Goal: Task Accomplishment & Management: Complete application form

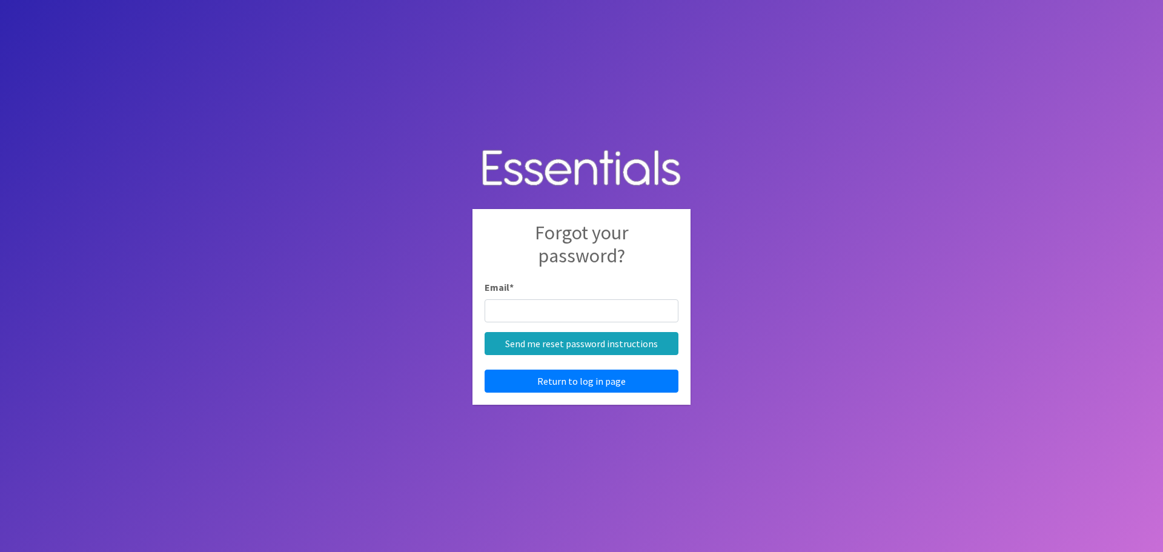
click at [579, 296] on div "Email *" at bounding box center [582, 301] width 194 height 42
click at [564, 168] on img at bounding box center [581, 168] width 218 height 62
click at [540, 383] on link "Return to log in page" at bounding box center [582, 380] width 194 height 23
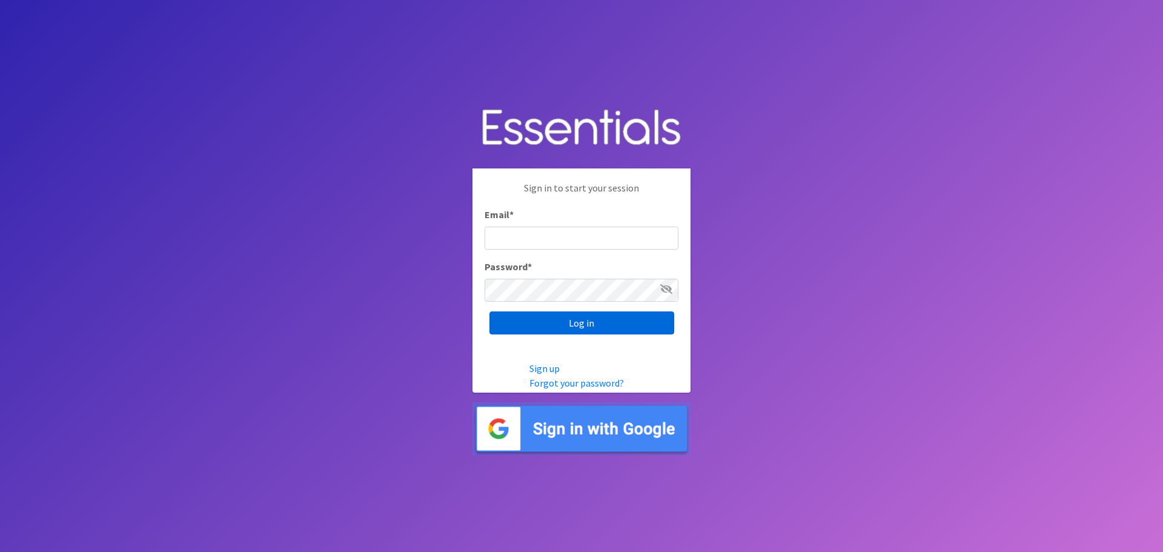
type input "[PERSON_NAME][EMAIL_ADDRESS][PERSON_NAME][DOMAIN_NAME]"
click at [567, 319] on input "Log in" at bounding box center [581, 322] width 185 height 23
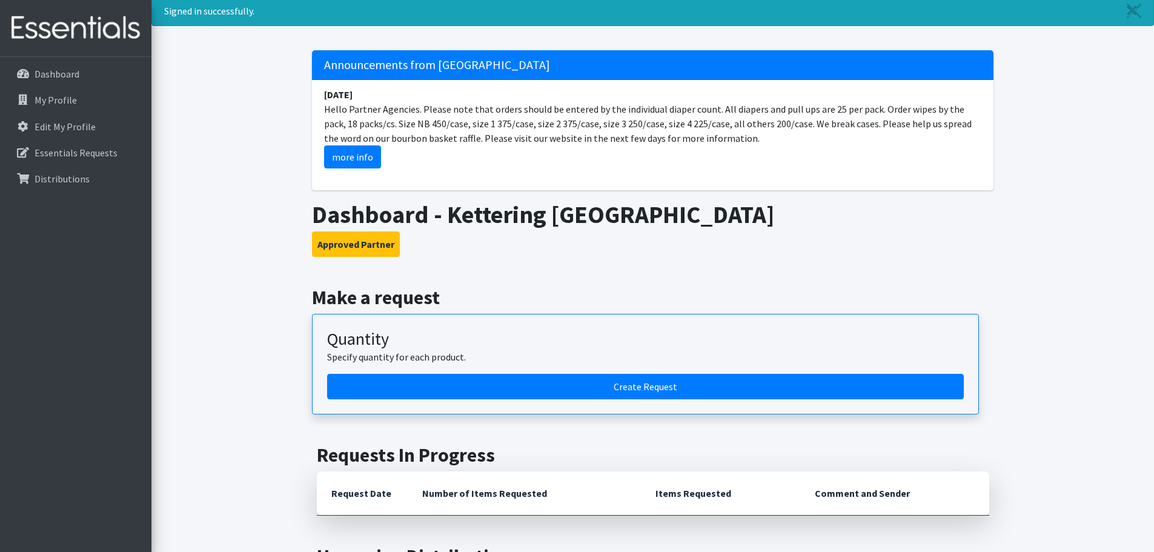
scroll to position [61, 0]
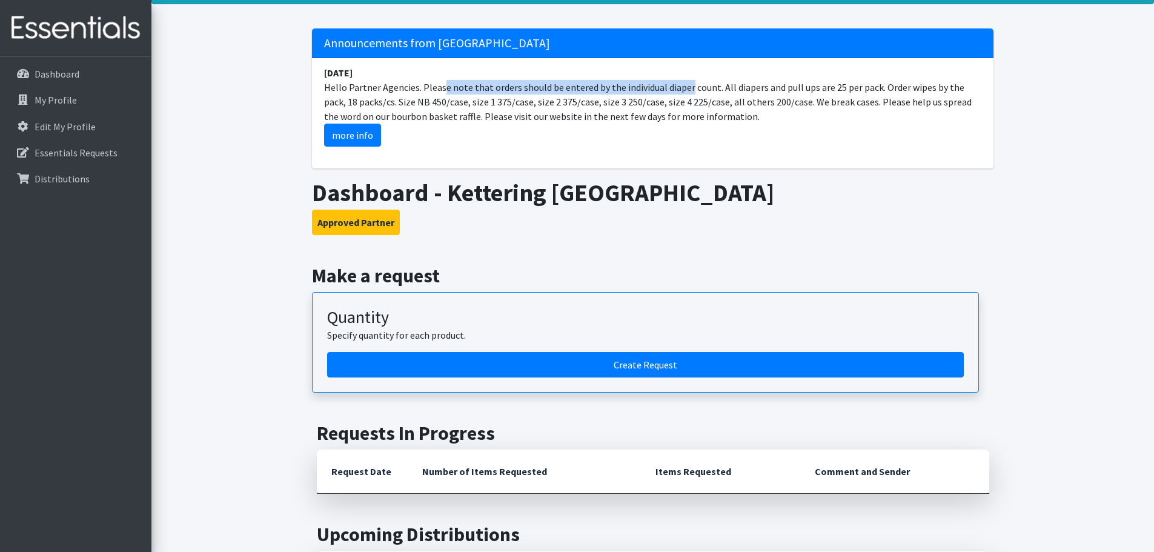
drag, startPoint x: 411, startPoint y: 92, endPoint x: 730, endPoint y: 81, distance: 318.8
click at [673, 86] on li "[DATE] Hello Partner Agencies. Please note that orders should be entered by the…" at bounding box center [652, 106] width 681 height 96
click at [755, 81] on li "[DATE] Hello Partner Agencies. Please note that orders should be entered by the…" at bounding box center [652, 106] width 681 height 96
drag, startPoint x: 505, startPoint y: 91, endPoint x: 755, endPoint y: 116, distance: 250.8
click at [755, 116] on li "January 29 Hello Partner Agencies. Please note that orders should be entered by…" at bounding box center [652, 106] width 681 height 96
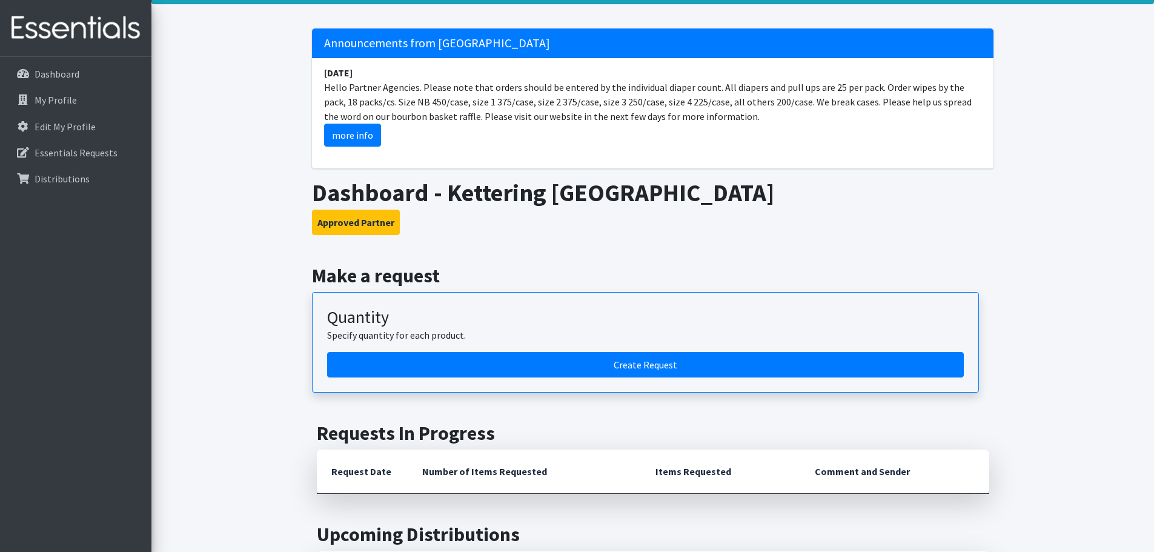
click at [755, 116] on li "January 29 Hello Partner Agencies. Please note that orders should be entered by…" at bounding box center [652, 106] width 681 height 96
drag, startPoint x: 699, startPoint y: 117, endPoint x: 443, endPoint y: 92, distance: 256.8
click at [444, 92] on li "January 29 Hello Partner Agencies. Please note that orders should be entered by…" at bounding box center [652, 106] width 681 height 96
click at [443, 92] on li "January 29 Hello Partner Agencies. Please note that orders should be entered by…" at bounding box center [652, 106] width 681 height 96
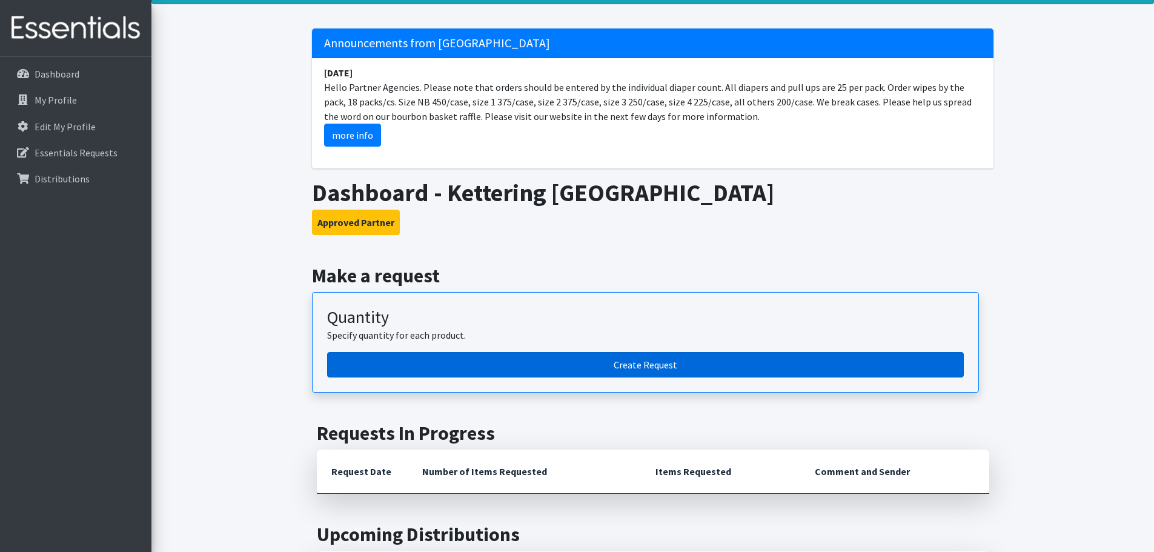
click at [639, 364] on link "Create Request" at bounding box center [645, 364] width 637 height 25
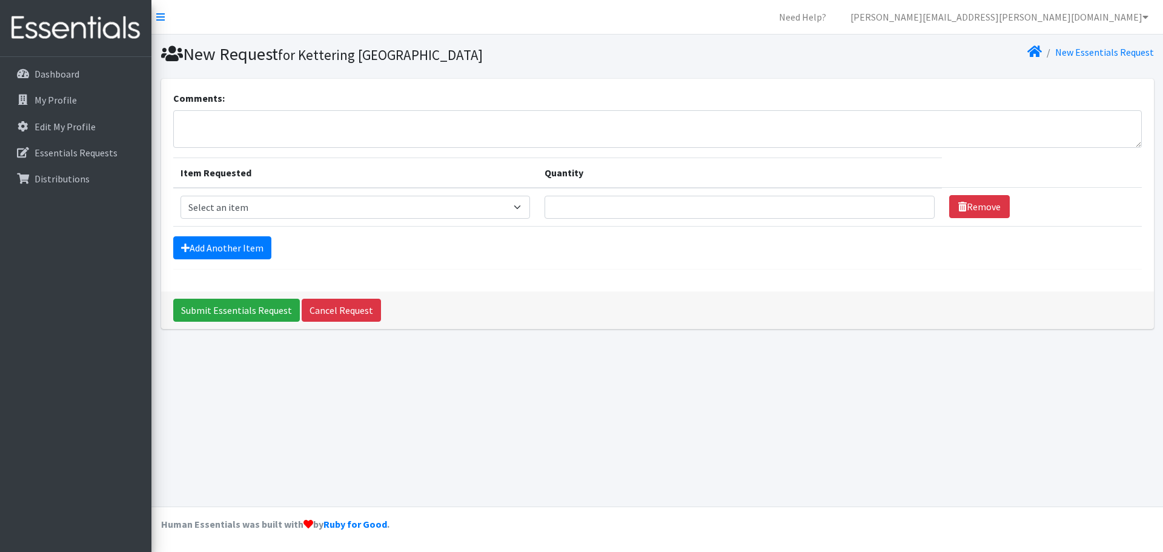
click at [60, 19] on img at bounding box center [76, 28] width 142 height 41
click at [74, 65] on link "Dashboard" at bounding box center [76, 74] width 142 height 24
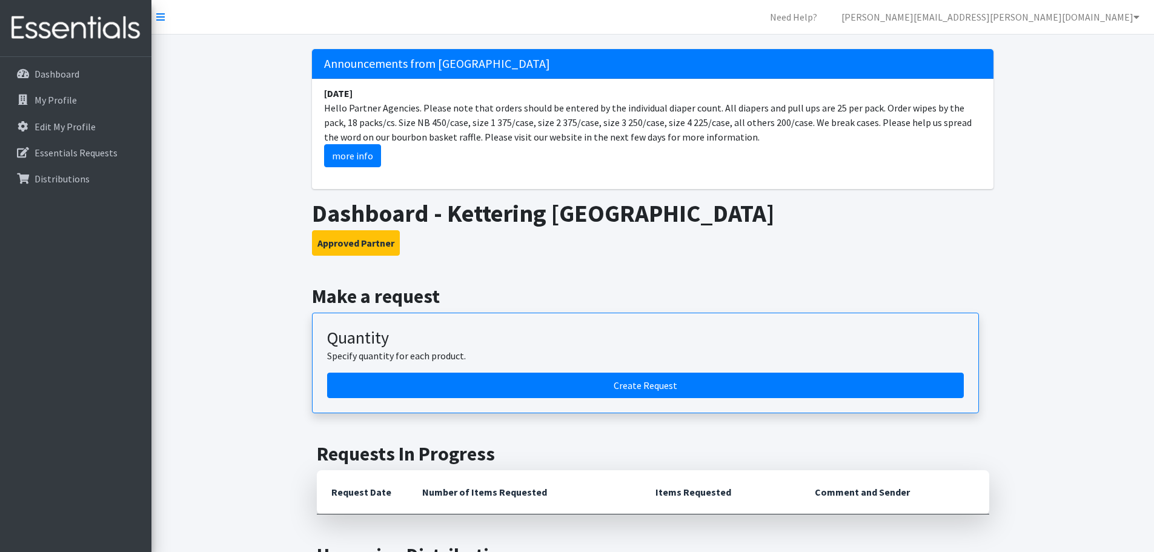
drag, startPoint x: 343, startPoint y: 107, endPoint x: 704, endPoint y: 131, distance: 361.7
click at [704, 131] on li "[DATE] Hello Partner Agencies. Please note that orders should be entered by the…" at bounding box center [652, 127] width 681 height 96
click at [729, 138] on li "[DATE] Hello Partner Agencies. Please note that orders should be entered by the…" at bounding box center [652, 127] width 681 height 96
drag, startPoint x: 648, startPoint y: 139, endPoint x: 358, endPoint y: 118, distance: 290.8
click at [358, 118] on li "[DATE] Hello Partner Agencies. Please note that orders should be entered by the…" at bounding box center [652, 127] width 681 height 96
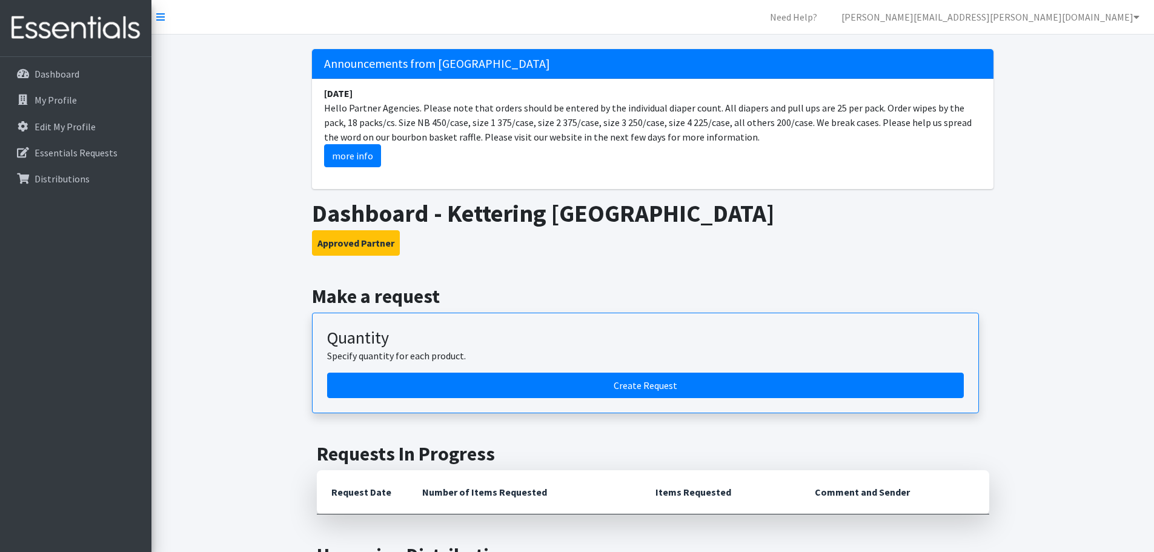
click at [357, 150] on link "more info" at bounding box center [352, 155] width 57 height 23
drag, startPoint x: 388, startPoint y: 122, endPoint x: 559, endPoint y: 122, distance: 171.4
click at [558, 122] on li "January 29 Hello Partner Agencies. Please note that orders should be entered by…" at bounding box center [652, 127] width 681 height 96
click at [559, 122] on li "January 29 Hello Partner Agencies. Please note that orders should be entered by…" at bounding box center [652, 127] width 681 height 96
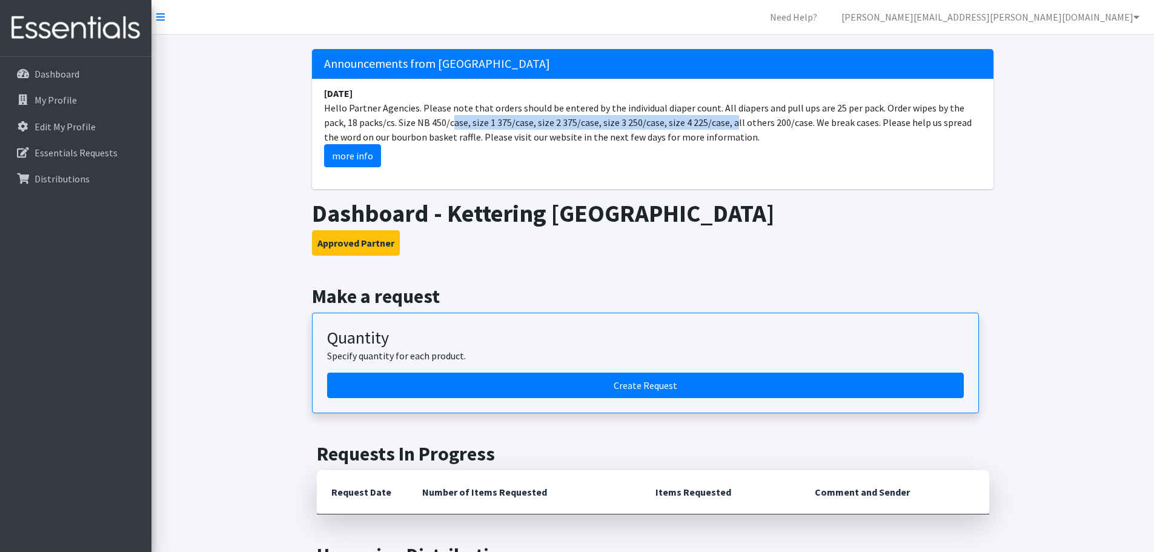
drag, startPoint x: 391, startPoint y: 116, endPoint x: 709, endPoint y: 116, distance: 317.4
click at [709, 116] on li "January 29 Hello Partner Agencies. Please note that orders should be entered by…" at bounding box center [652, 127] width 681 height 96
drag, startPoint x: 747, startPoint y: 136, endPoint x: 427, endPoint y: 109, distance: 320.9
click at [429, 109] on li "January 29 Hello Partner Agencies. Please note that orders should be entered by…" at bounding box center [652, 127] width 681 height 96
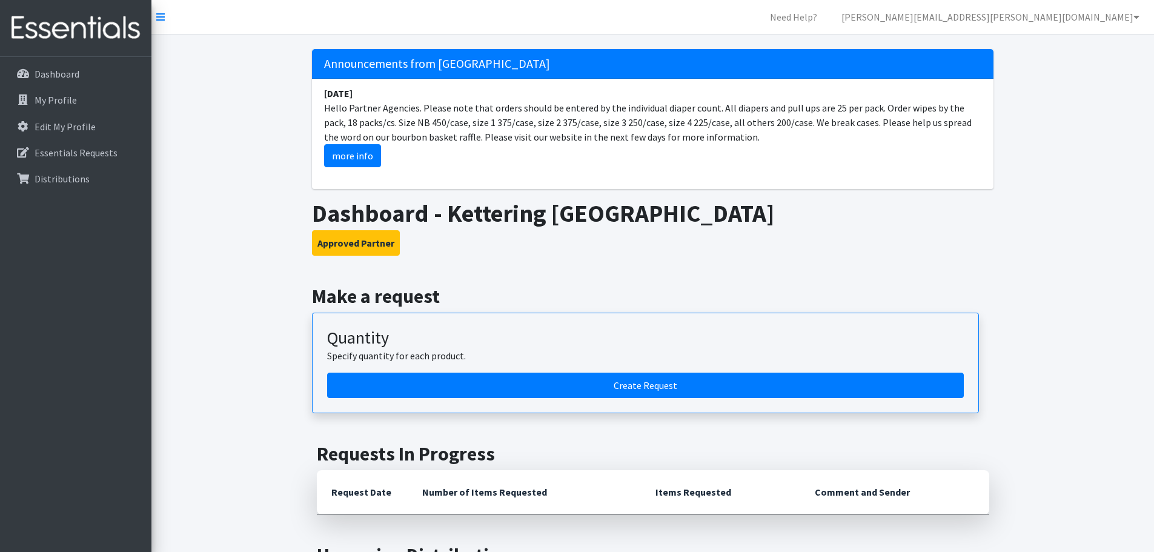
click at [427, 109] on li "January 29 Hello Partner Agencies. Please note that orders should be entered by…" at bounding box center [652, 127] width 681 height 96
drag, startPoint x: 415, startPoint y: 113, endPoint x: 779, endPoint y: 113, distance: 363.4
click at [779, 113] on li "January 29 Hello Partner Agencies. Please note that orders should be entered by…" at bounding box center [652, 127] width 681 height 96
drag, startPoint x: 370, startPoint y: 123, endPoint x: 435, endPoint y: 121, distance: 64.8
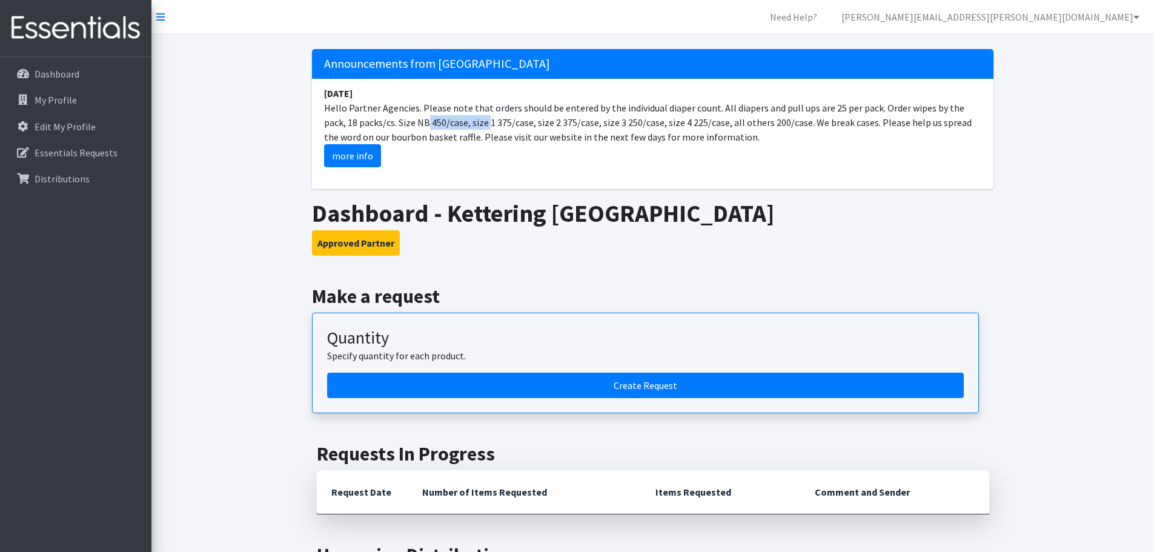
click at [435, 121] on li "January 29 Hello Partner Agencies. Please note that orders should be entered by…" at bounding box center [652, 127] width 681 height 96
click at [437, 121] on li "January 29 Hello Partner Agencies. Please note that orders should be entered by…" at bounding box center [652, 127] width 681 height 96
drag, startPoint x: 442, startPoint y: 122, endPoint x: 411, endPoint y: 124, distance: 30.9
click at [411, 124] on li "January 29 Hello Partner Agencies. Please note that orders should be entered by…" at bounding box center [652, 127] width 681 height 96
drag, startPoint x: 484, startPoint y: 113, endPoint x: 584, endPoint y: 112, distance: 100.5
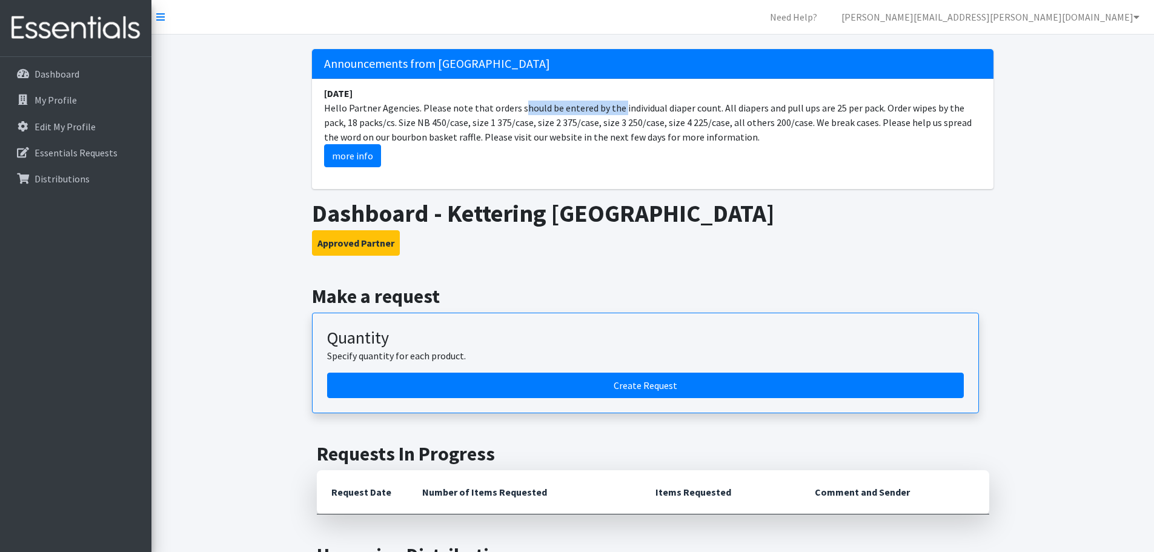
click at [584, 112] on li "January 29 Hello Partner Agencies. Please note that orders should be entered by…" at bounding box center [652, 127] width 681 height 96
drag, startPoint x: 537, startPoint y: 121, endPoint x: 569, endPoint y: 121, distance: 32.1
click at [569, 121] on li "January 29 Hello Partner Agencies. Please note that orders should be entered by…" at bounding box center [652, 127] width 681 height 96
click at [617, 121] on li "January 29 Hello Partner Agencies. Please note that orders should be entered by…" at bounding box center [652, 127] width 681 height 96
drag, startPoint x: 567, startPoint y: 125, endPoint x: 677, endPoint y: 123, distance: 109.6
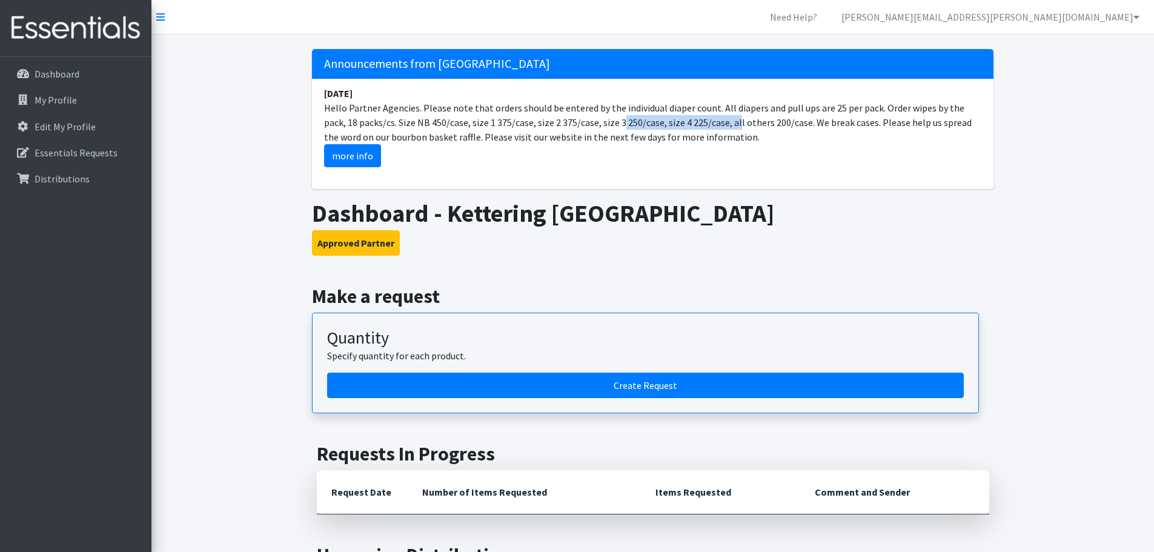
click at [677, 123] on li "January 29 Hello Partner Agencies. Please note that orders should be entered by…" at bounding box center [652, 127] width 681 height 96
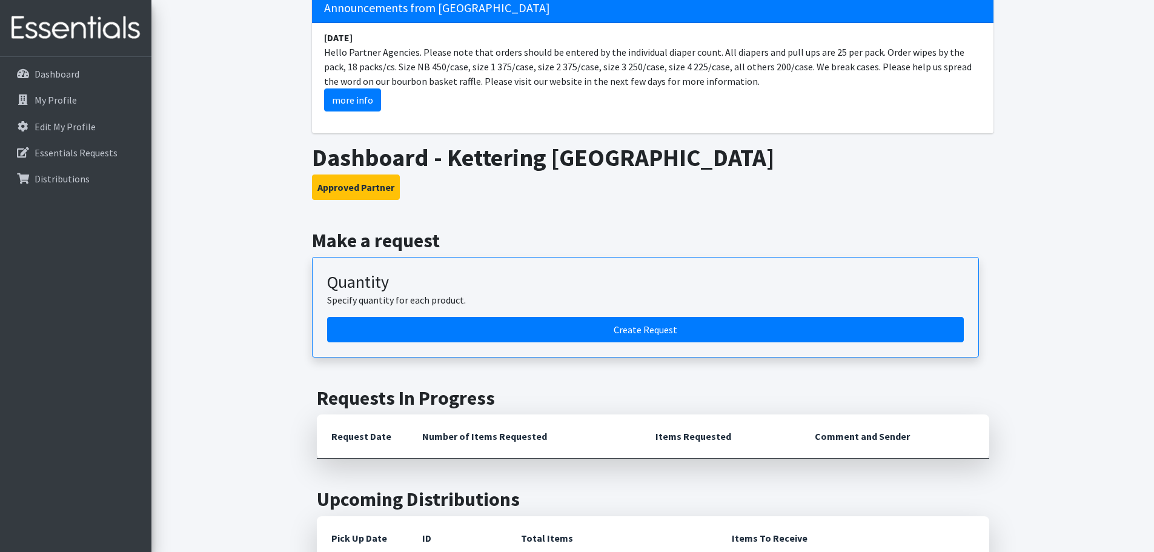
scroll to position [121, 0]
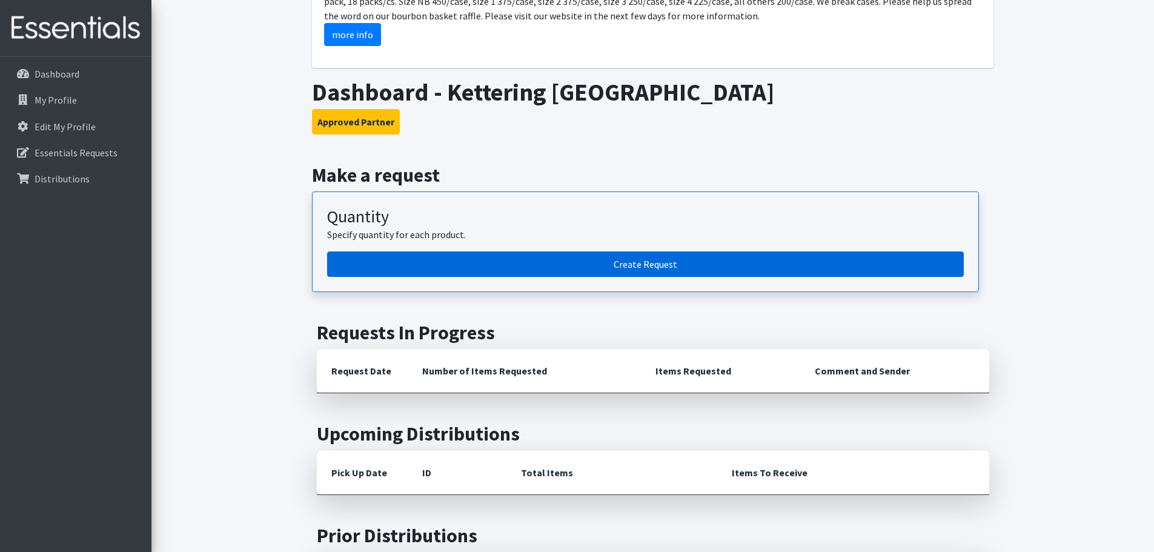
click at [675, 263] on link "Create Request" at bounding box center [645, 263] width 637 height 25
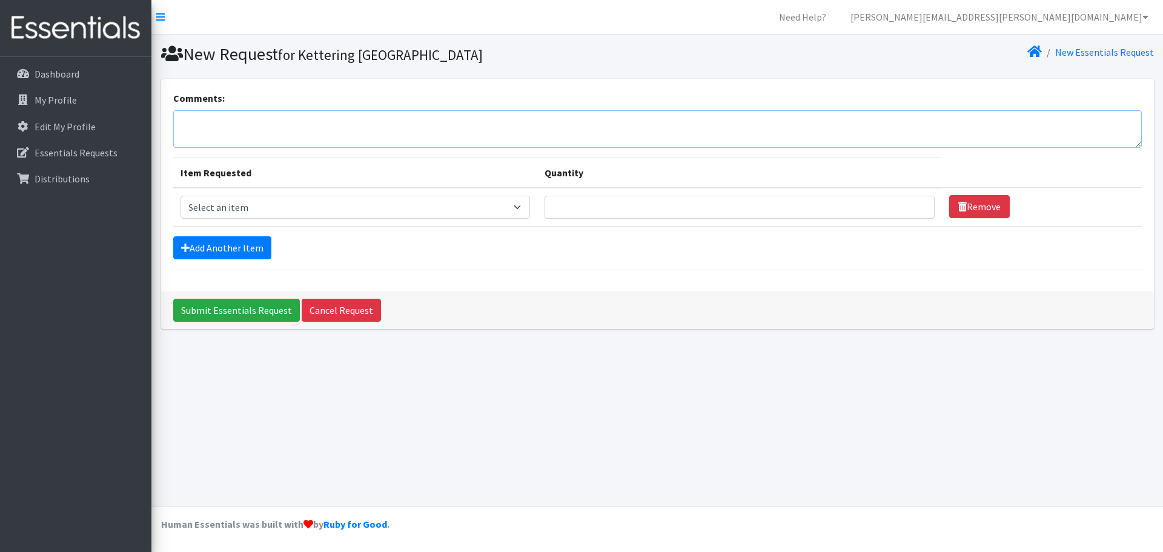
click at [302, 127] on textarea "Comments:" at bounding box center [657, 129] width 968 height 38
click at [336, 197] on select "Select an item 1 month period supply kit Kids (Newborn) Kids (Size 1) Kids (Siz…" at bounding box center [354, 207] width 349 height 23
select select "15051"
click at [180, 196] on select "Select an item 1 month period supply kit Kids (Newborn) Kids (Size 1) Kids (Siz…" at bounding box center [354, 207] width 349 height 23
click at [606, 205] on input "Quantity" at bounding box center [739, 207] width 390 height 23
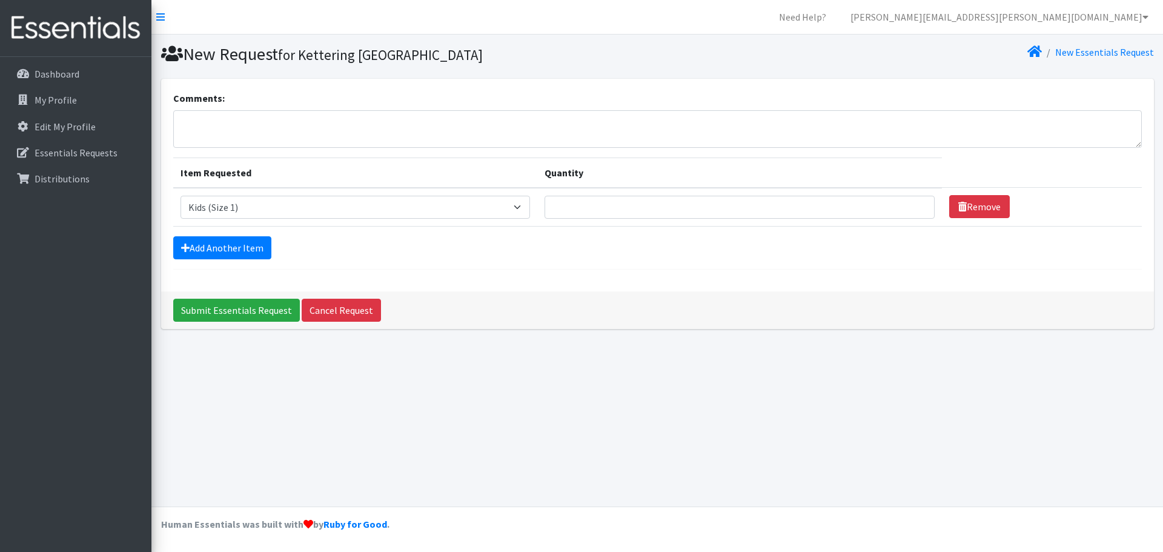
click at [110, 39] on img at bounding box center [76, 28] width 142 height 41
click at [268, 214] on select "Select an item 1 month period supply kit Kids (Newborn) Kids (Size 1) Kids (Siz…" at bounding box center [354, 207] width 349 height 23
click at [45, 81] on link "Dashboard" at bounding box center [76, 74] width 142 height 24
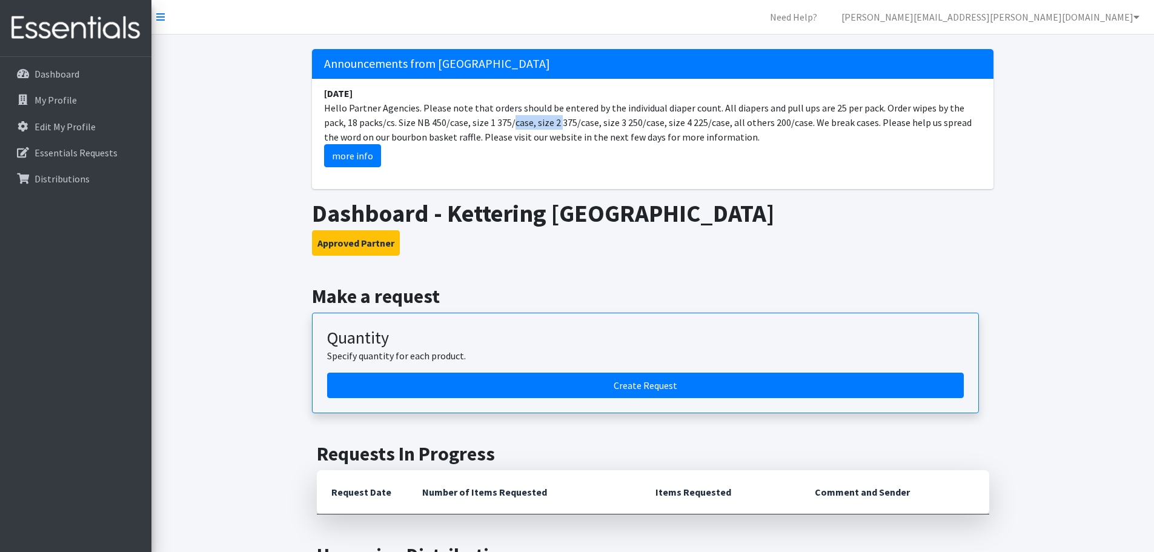
drag, startPoint x: 453, startPoint y: 124, endPoint x: 506, endPoint y: 124, distance: 52.7
click at [506, 124] on li "January 29 Hello Partner Agencies. Please note that orders should be entered by…" at bounding box center [652, 127] width 681 height 96
click at [67, 106] on p "My Profile" at bounding box center [56, 100] width 42 height 12
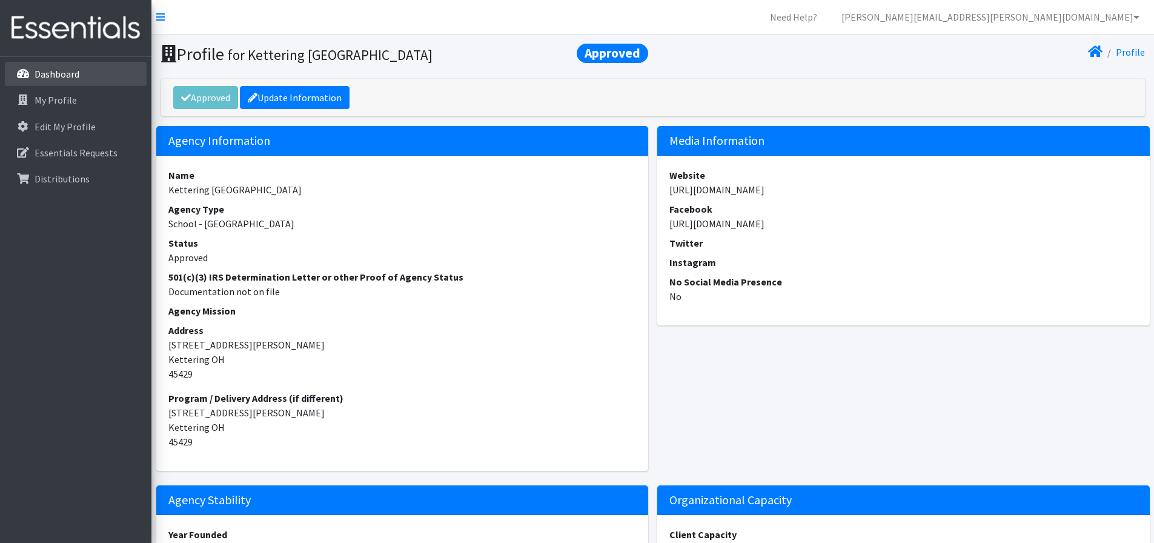
click at [81, 81] on link "Dashboard" at bounding box center [76, 74] width 142 height 24
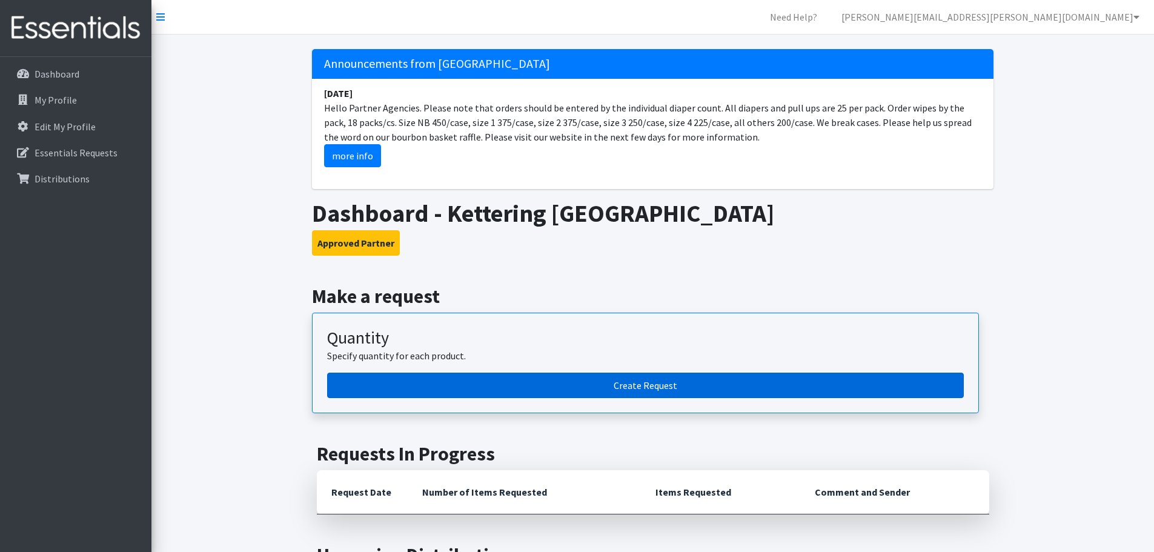
click at [517, 392] on link "Create Request" at bounding box center [645, 384] width 637 height 25
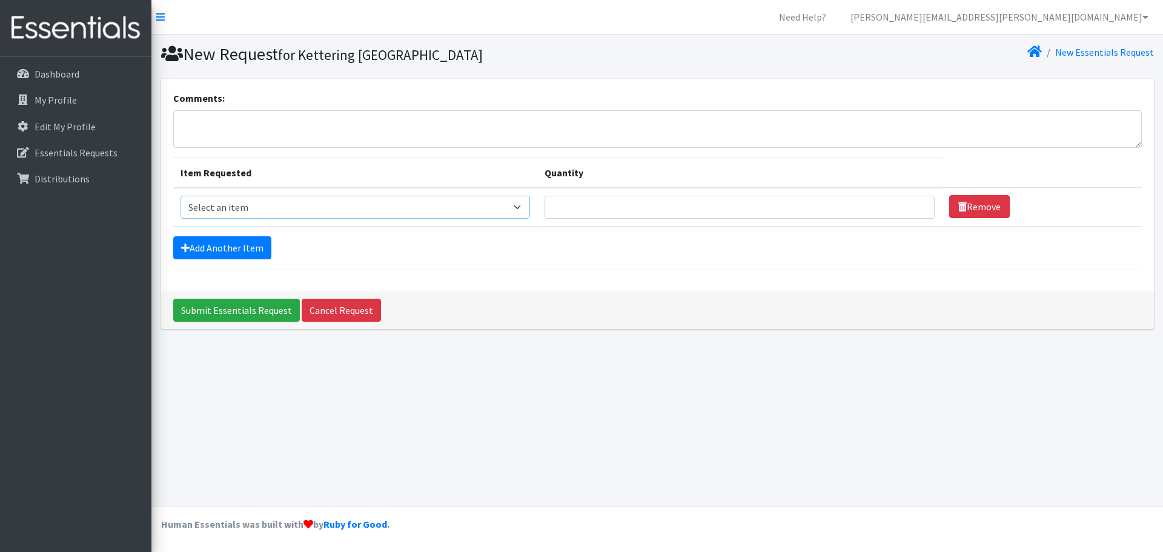
click at [270, 217] on select "Select an item 1 month period supply kit Kids (Newborn) Kids (Size 1) Kids (Siz…" at bounding box center [354, 207] width 349 height 23
select select "15051"
click at [180, 196] on select "Select an item 1 month period supply kit Kids (Newborn) Kids (Size 1) Kids (Siz…" at bounding box center [354, 207] width 349 height 23
click at [706, 211] on input "Quantity" at bounding box center [739, 207] width 390 height 23
type input "375"
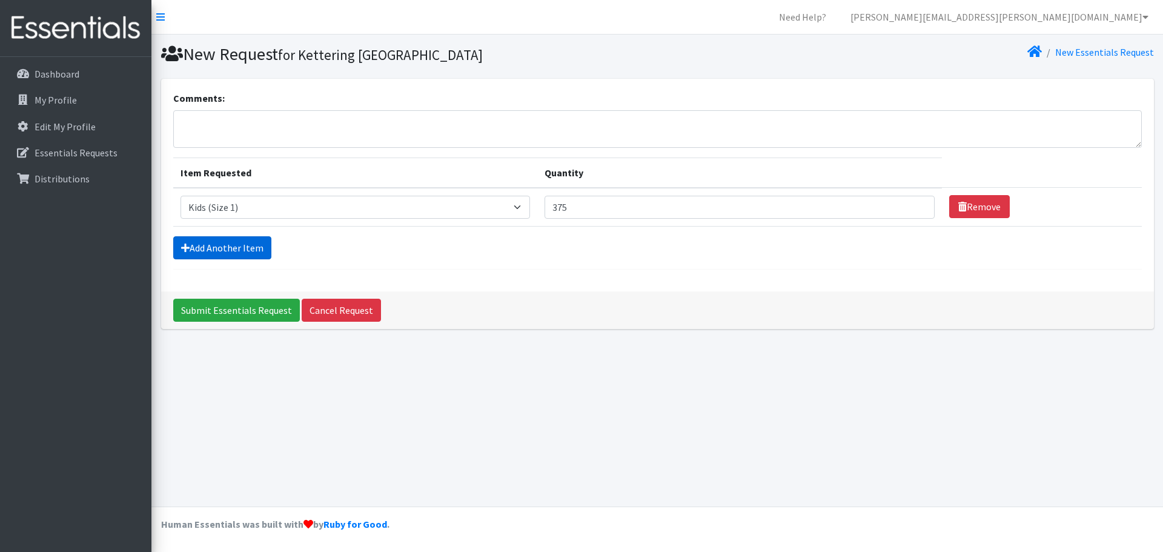
click at [211, 247] on link "Add Another Item" at bounding box center [222, 247] width 98 height 23
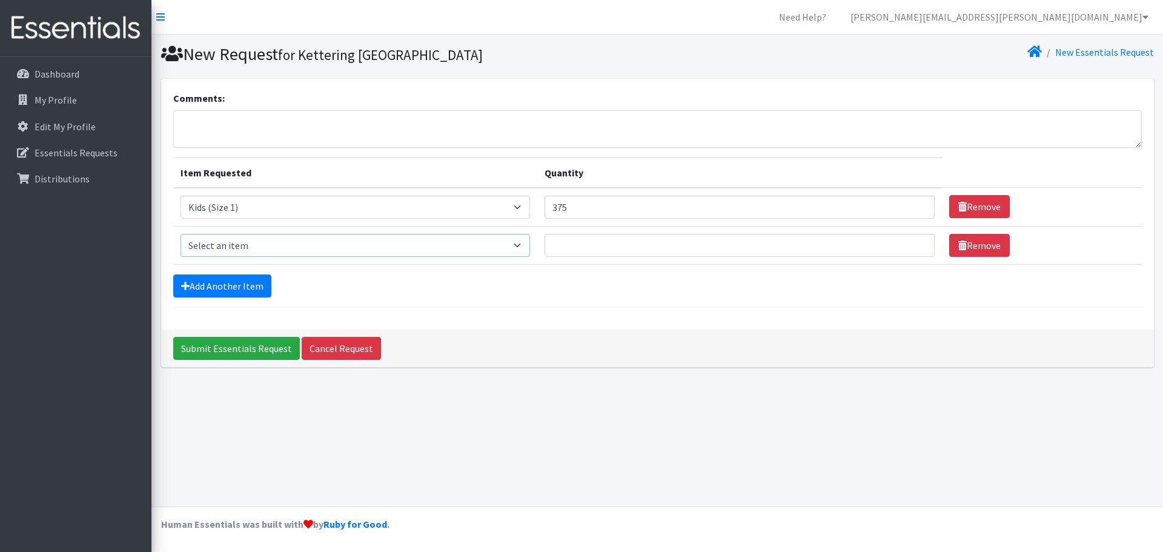
click at [270, 242] on select "Select an item 1 month period supply kit Kids (Newborn) Kids (Size 1) Kids (Siz…" at bounding box center [354, 245] width 349 height 23
select select "15038"
click at [180, 234] on select "Select an item 1 month period supply kit Kids (Newborn) Kids (Size 1) Kids (Siz…" at bounding box center [354, 245] width 349 height 23
click at [593, 253] on input "Quantity" at bounding box center [739, 245] width 390 height 23
type input "225"
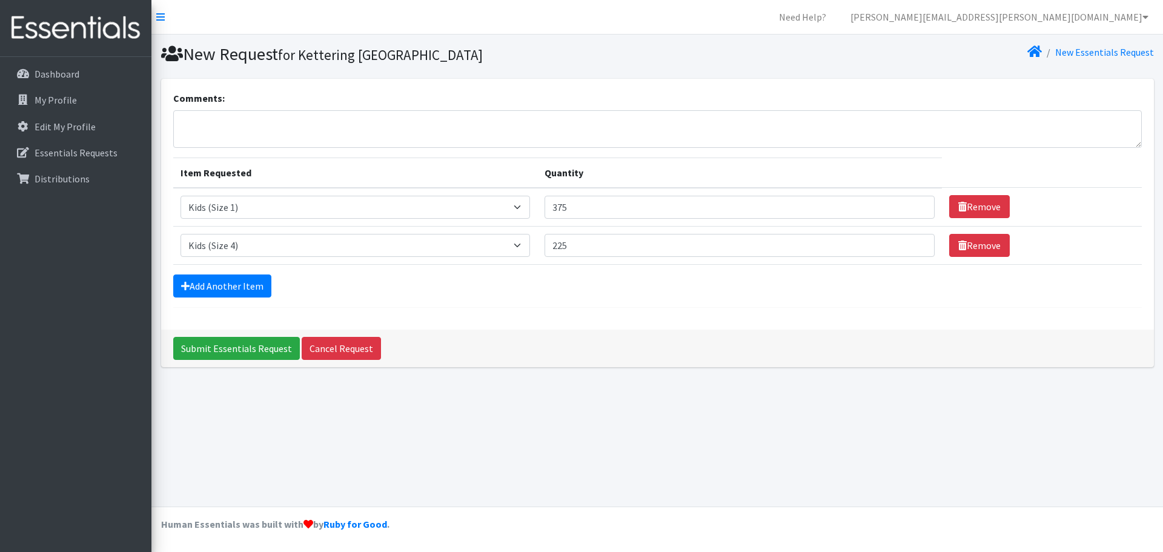
click at [604, 278] on div "Add Another Item" at bounding box center [657, 285] width 968 height 23
click at [228, 290] on link "Add Another Item" at bounding box center [222, 285] width 98 height 23
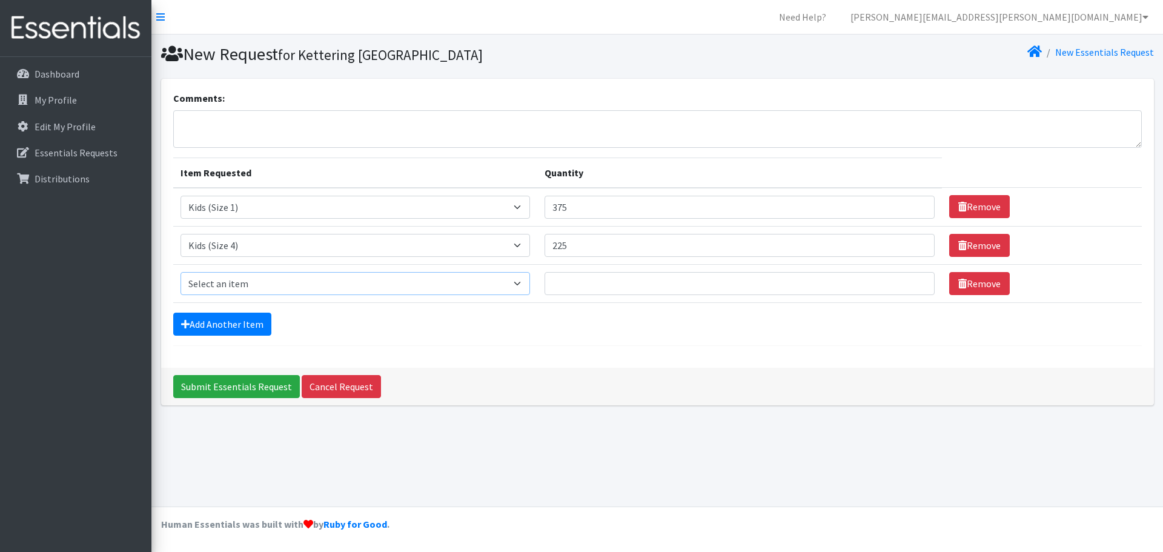
click at [237, 286] on select "Select an item 1 month period supply kit Kids (Newborn) Kids (Size 1) Kids (Siz…" at bounding box center [354, 283] width 349 height 23
select select "15043"
click at [180, 272] on select "Select an item 1 month period supply kit Kids (Newborn) Kids (Size 1) Kids (Siz…" at bounding box center [354, 283] width 349 height 23
click at [629, 285] on input "Quantity" at bounding box center [739, 283] width 390 height 23
type input "18"
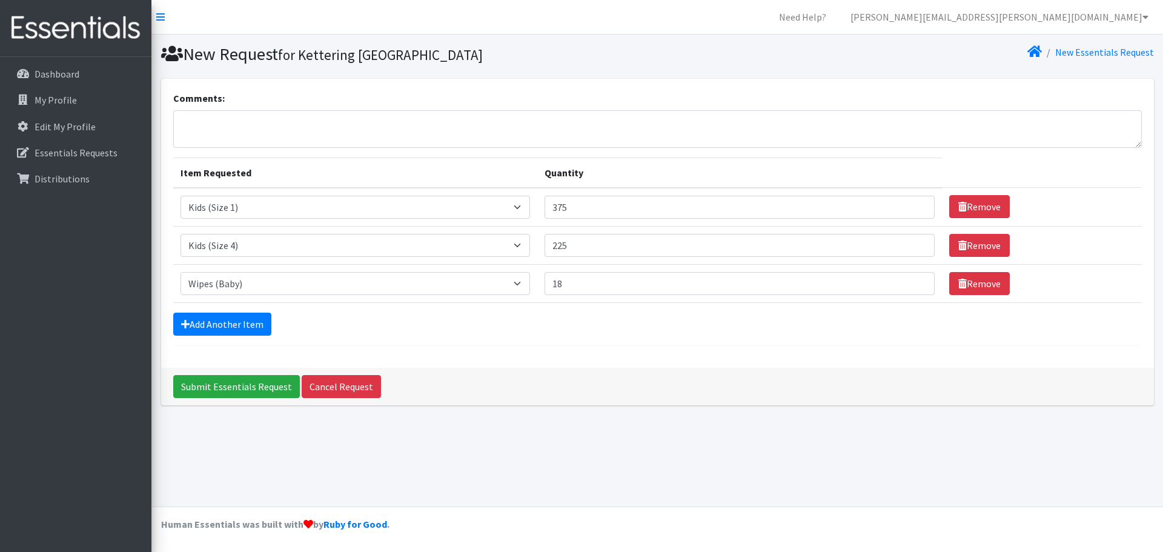
click at [590, 337] on form "Comments: Item Requested Quantity Item Requested Select an item 1 month period …" at bounding box center [657, 218] width 968 height 255
click at [242, 393] on input "Submit Essentials Request" at bounding box center [236, 386] width 127 height 23
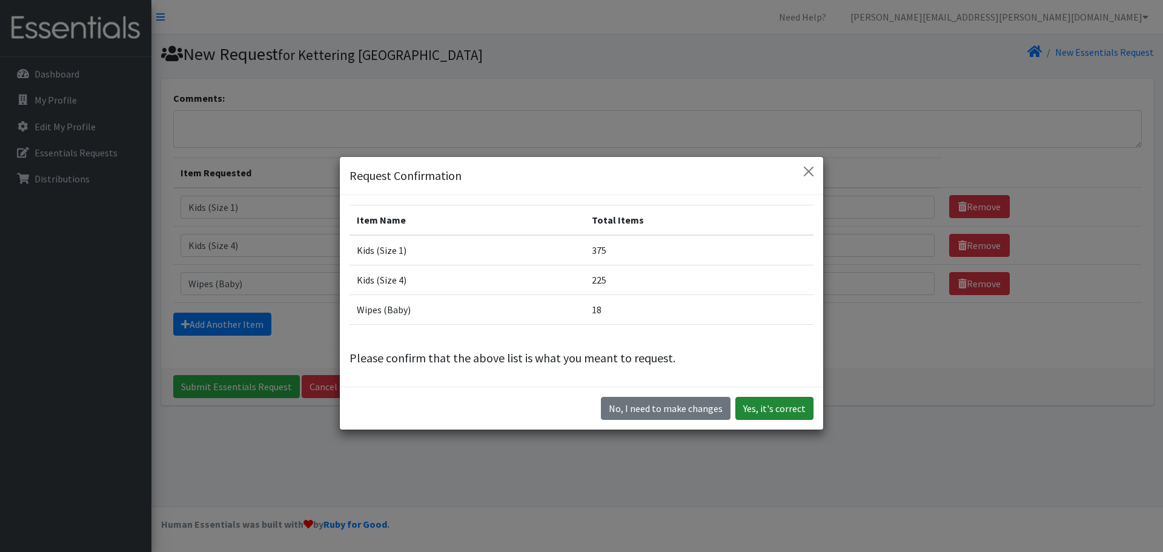
click at [778, 411] on button "Yes, it's correct" at bounding box center [774, 408] width 78 height 23
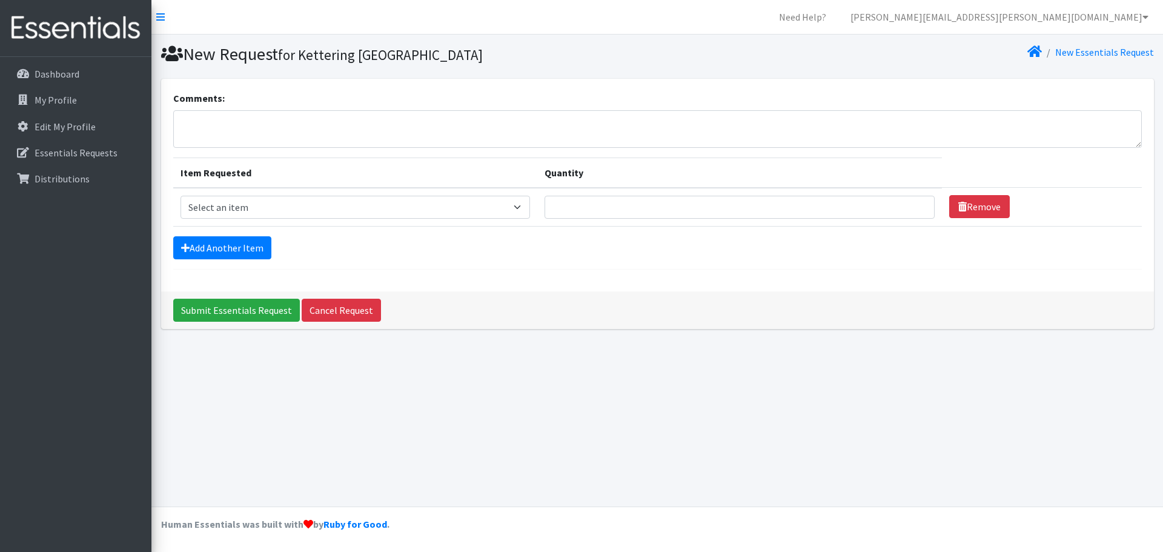
click at [91, 38] on img at bounding box center [76, 28] width 142 height 41
click at [48, 65] on link "Dashboard" at bounding box center [76, 74] width 142 height 24
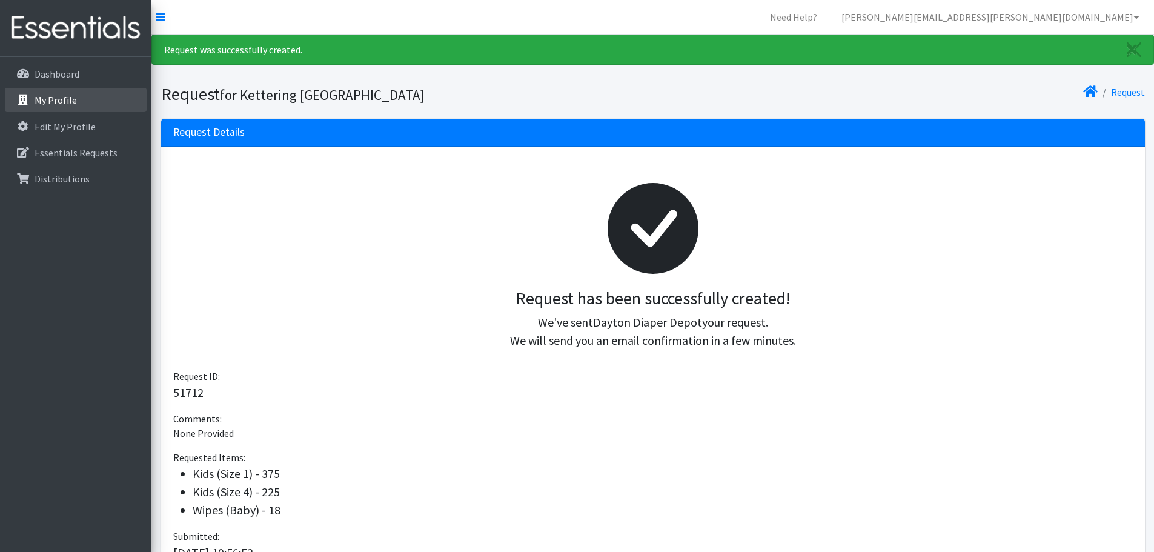
click at [77, 98] on link "My Profile" at bounding box center [76, 100] width 142 height 24
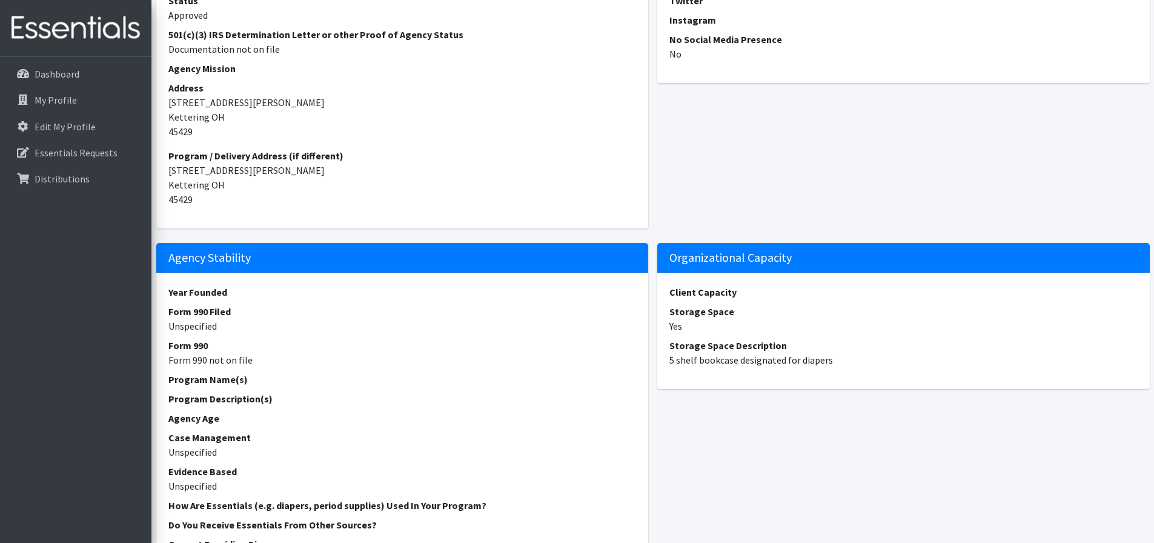
scroll to position [485, 0]
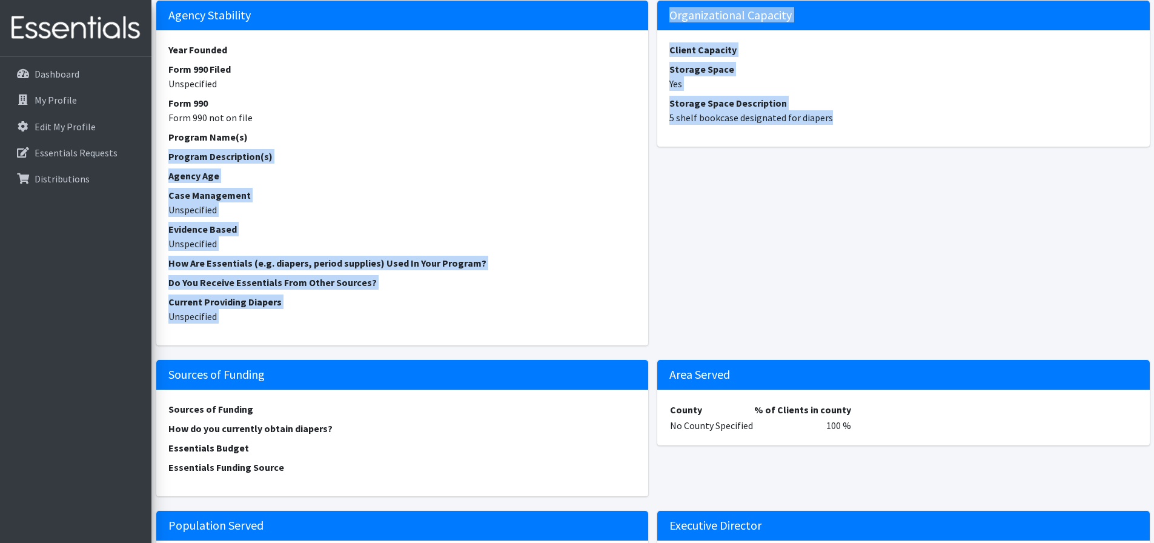
drag, startPoint x: 831, startPoint y: 119, endPoint x: 647, endPoint y: 127, distance: 184.3
click at [647, 127] on div "Agency Information Name Kettering [GEOGRAPHIC_DATA] Agency Type School - High S…" at bounding box center [652, 517] width 1002 height 1752
click at [744, 142] on div "Client Capacity Storage Space Yes Storage Space Description 5 shelf bookcase de…" at bounding box center [903, 88] width 492 height 116
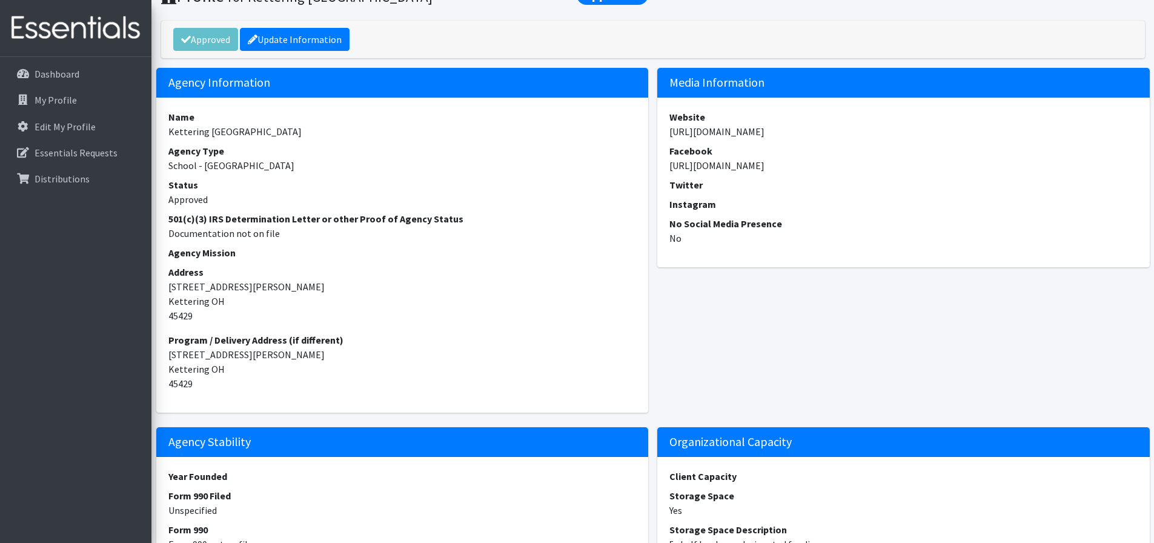
scroll to position [0, 0]
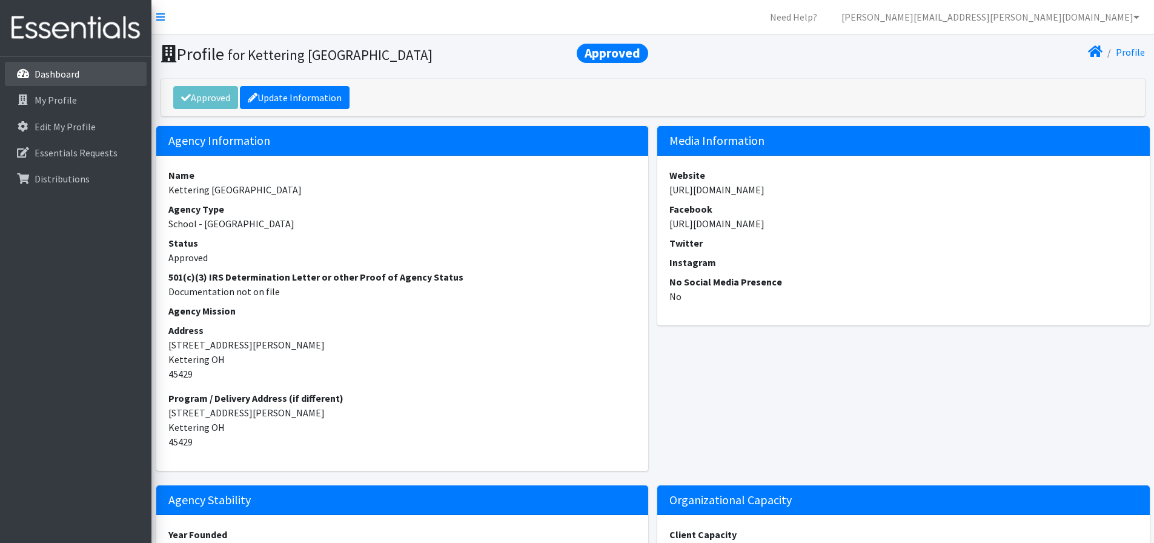
click at [55, 73] on p "Dashboard" at bounding box center [57, 74] width 45 height 12
